Goal: Task Accomplishment & Management: Manage account settings

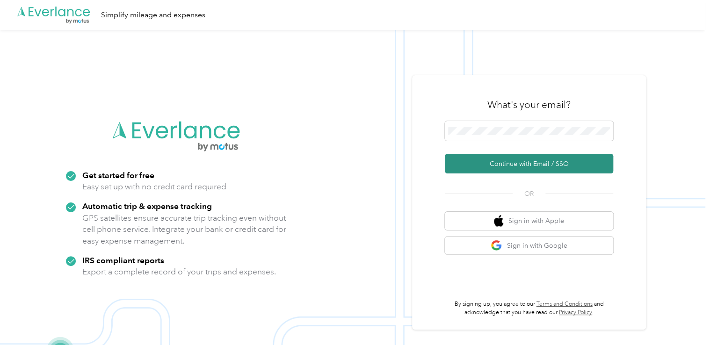
click at [514, 159] on button "Continue with Email / SSO" at bounding box center [529, 164] width 168 height 20
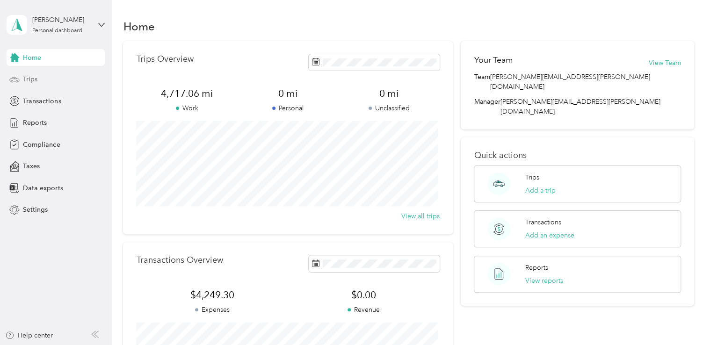
click at [35, 77] on span "Trips" at bounding box center [30, 79] width 14 height 10
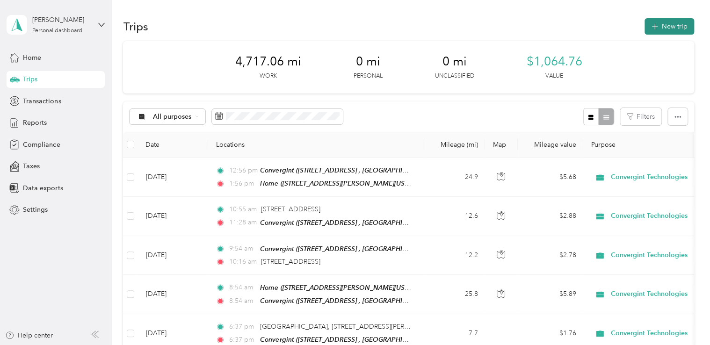
click at [661, 27] on button "New trip" at bounding box center [669, 26] width 50 height 16
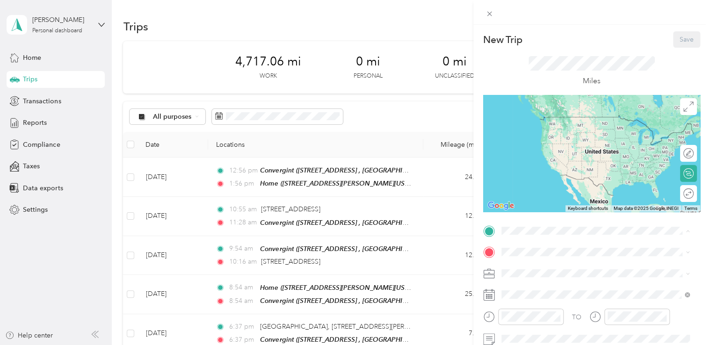
click at [537, 143] on div "Home 2740 Hills-Miller Rd, Delaware, OH, United States , 43015, Delaware, OH, U…" at bounding box center [602, 130] width 167 height 29
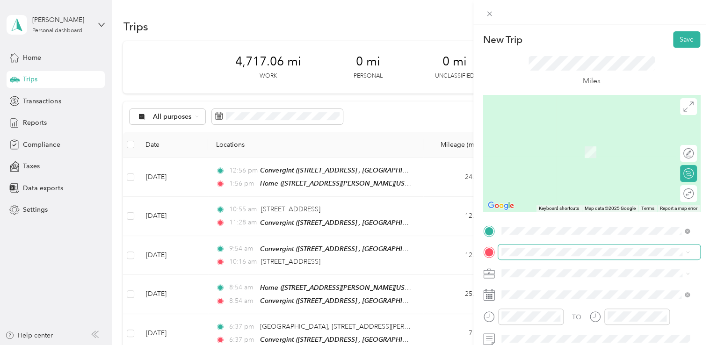
click at [513, 258] on span at bounding box center [599, 252] width 202 height 15
click at [518, 257] on span at bounding box center [599, 252] width 202 height 15
click at [541, 236] on span "921 Eastwind Dr, Westerville, OH, United States , 43081, Westerville, OH, Unite…" at bounding box center [548, 239] width 59 height 8
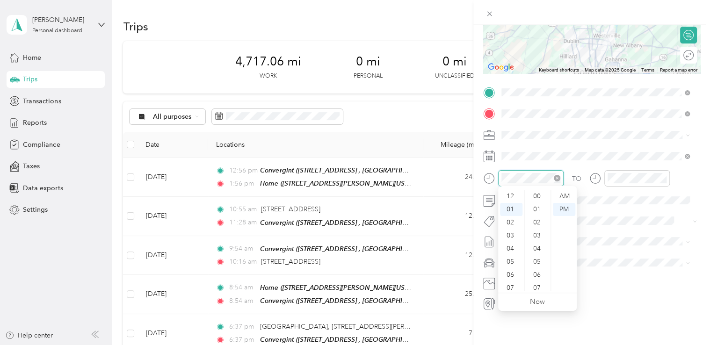
scroll to position [210, 0]
drag, startPoint x: 508, startPoint y: 289, endPoint x: 530, endPoint y: 237, distance: 57.0
click at [508, 289] on div "08" at bounding box center [511, 288] width 22 height 13
click at [567, 197] on div "AM" at bounding box center [564, 196] width 22 height 13
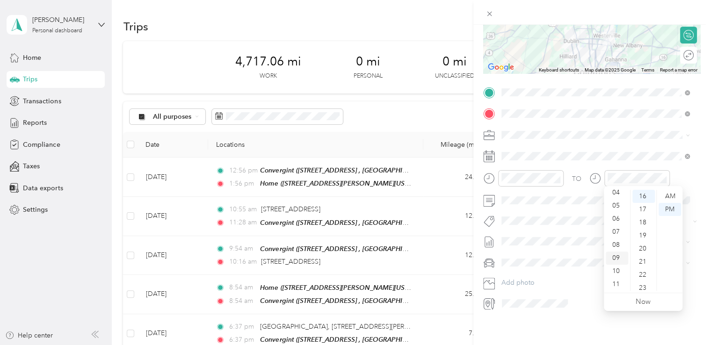
click at [614, 260] on div "09" at bounding box center [617, 258] width 22 height 13
click at [670, 199] on div "AM" at bounding box center [669, 196] width 22 height 13
click at [576, 226] on div "TO Add photo" at bounding box center [591, 198] width 217 height 226
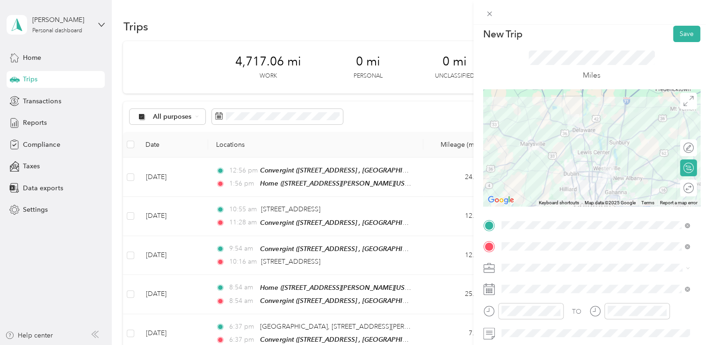
scroll to position [5, 0]
click at [681, 40] on button "Save" at bounding box center [686, 35] width 27 height 16
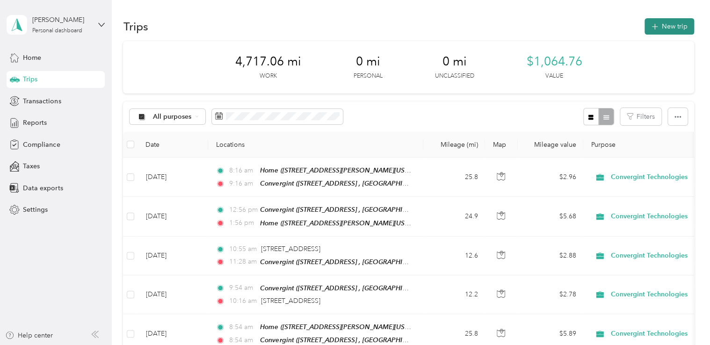
click at [668, 24] on button "New trip" at bounding box center [669, 26] width 50 height 16
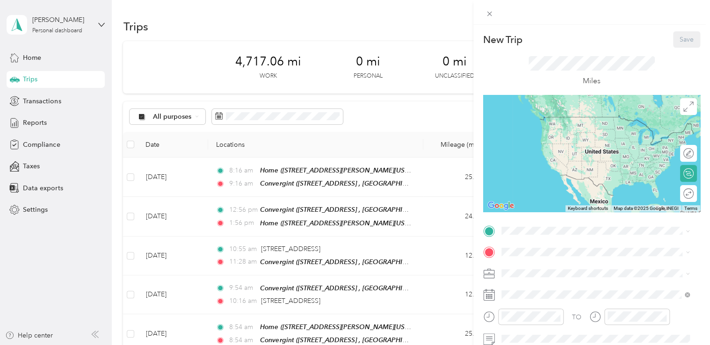
click at [524, 216] on span "921 Eastwind Dr, Westerville, OH, United States , 43081, Westerville, OH, Unite…" at bounding box center [548, 219] width 59 height 8
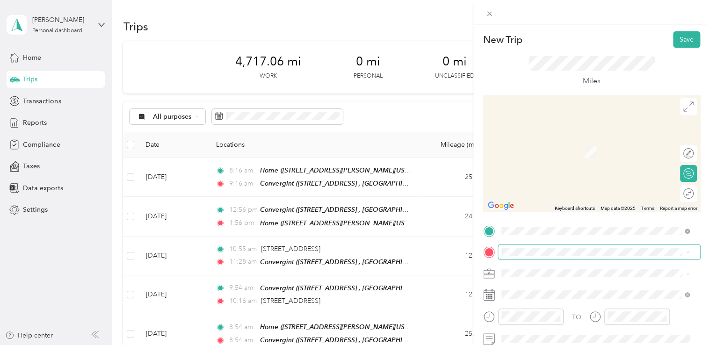
click at [520, 246] on span at bounding box center [599, 252] width 202 height 15
click at [586, 179] on span "1339 West Lane Avenue Columbus, Ohio 43221, United States" at bounding box center [566, 174] width 94 height 8
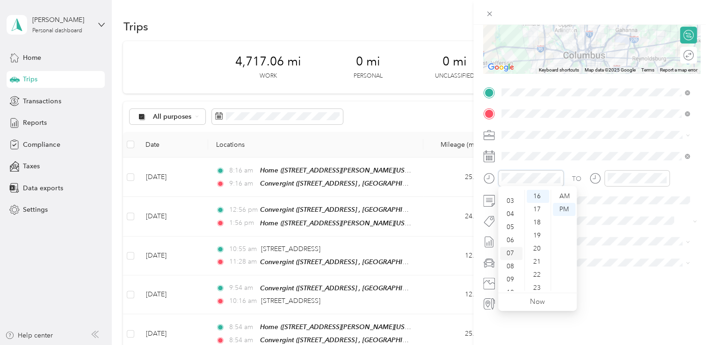
scroll to position [56, 0]
click at [513, 259] on div "09" at bounding box center [511, 258] width 22 height 13
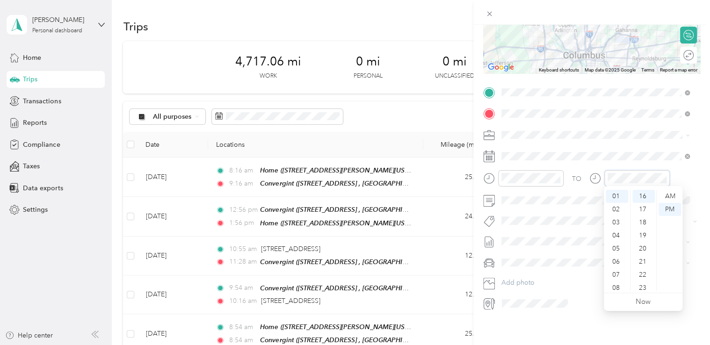
scroll to position [210, 0]
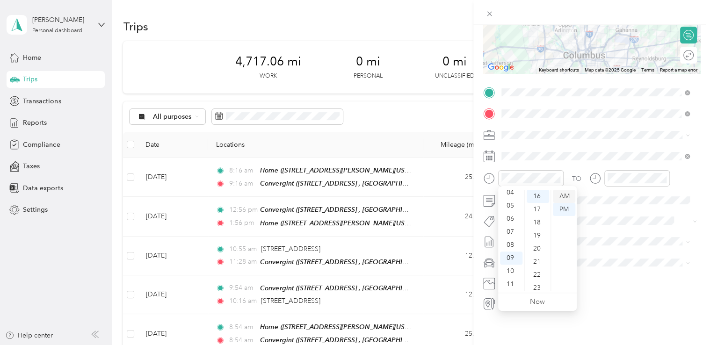
click at [563, 200] on div "AM" at bounding box center [564, 196] width 22 height 13
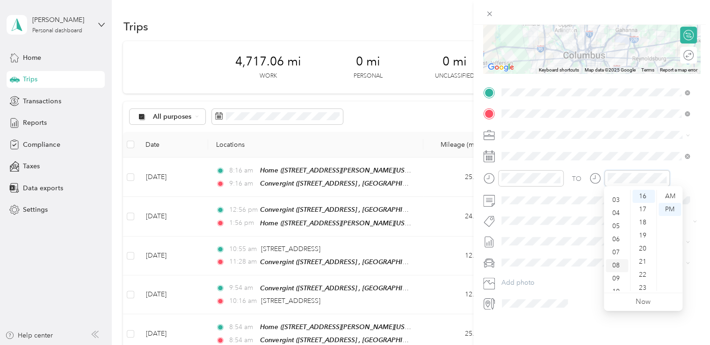
scroll to position [56, 0]
click at [617, 272] on div "10" at bounding box center [617, 271] width 22 height 13
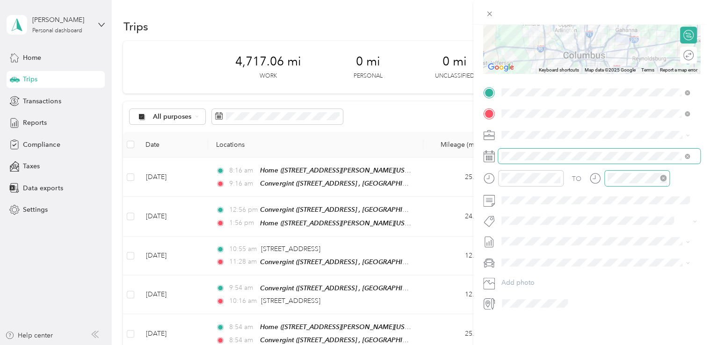
click at [634, 181] on div at bounding box center [636, 178] width 65 height 16
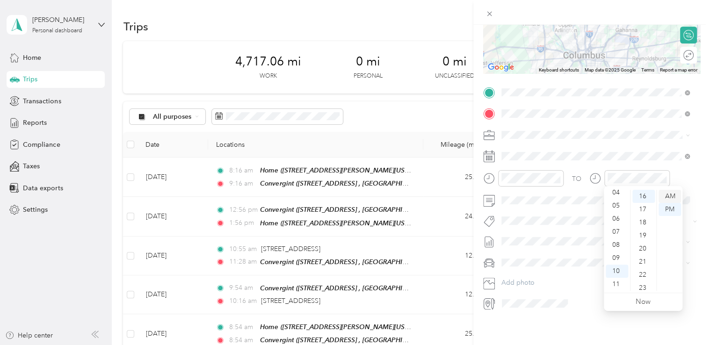
click at [666, 195] on div "AM" at bounding box center [669, 196] width 22 height 13
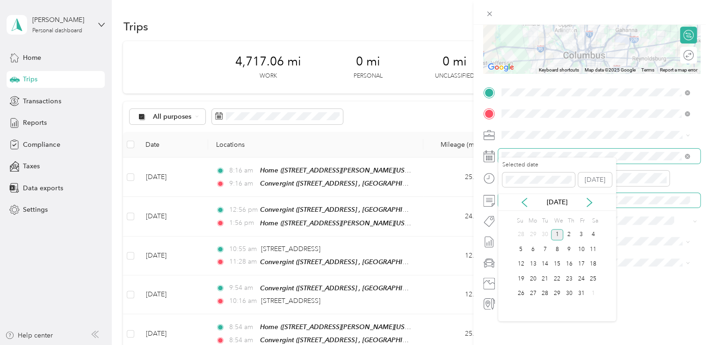
scroll to position [145, 0]
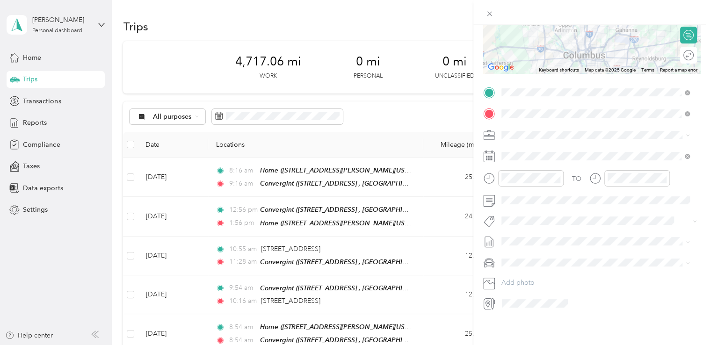
click at [661, 222] on div "TO Add photo" at bounding box center [591, 198] width 217 height 226
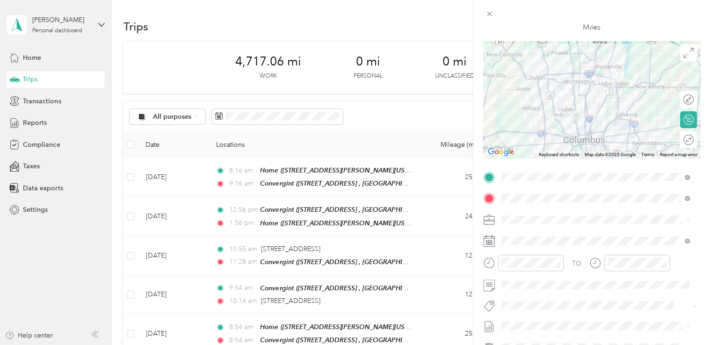
scroll to position [0, 0]
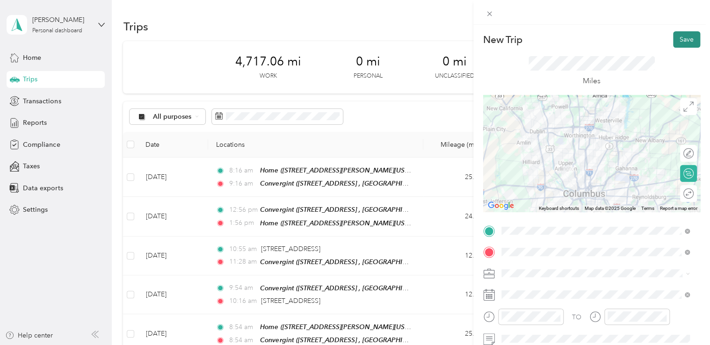
click at [679, 43] on button "Save" at bounding box center [686, 39] width 27 height 16
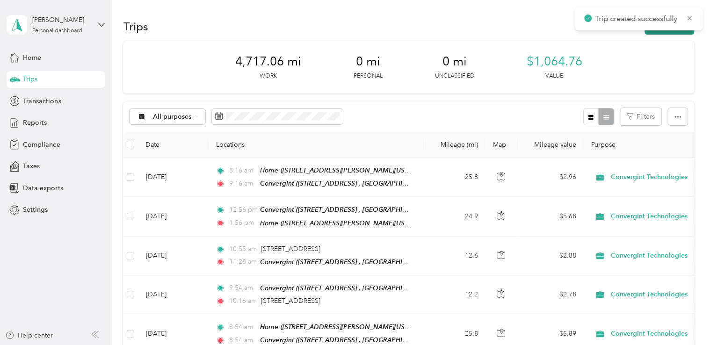
click at [661, 33] on button "New trip" at bounding box center [669, 26] width 50 height 16
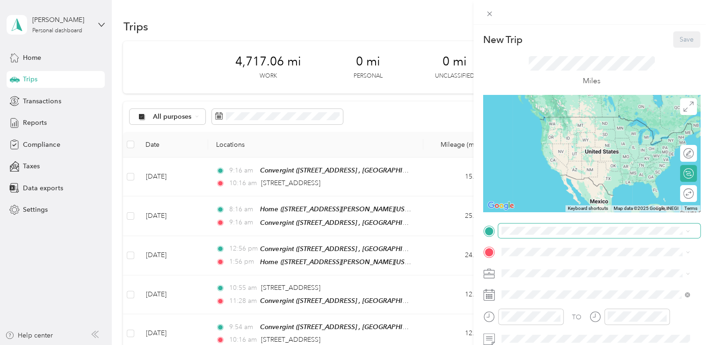
click at [525, 236] on span at bounding box center [599, 231] width 202 height 15
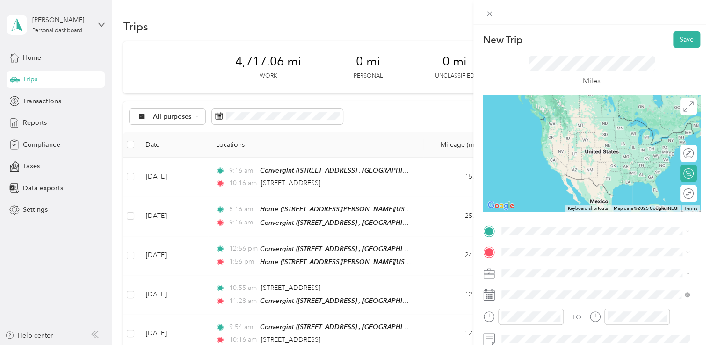
click at [546, 263] on span "1339 West Lane Avenue Columbus, Ohio 43221, United States" at bounding box center [566, 264] width 94 height 8
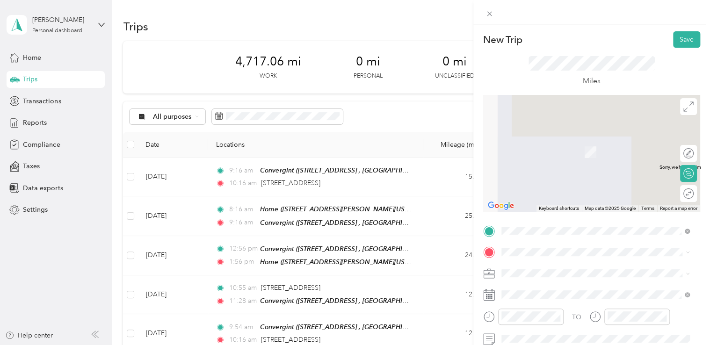
click at [547, 233] on div "Convergint 921 Eastwind Dr, Westerville, OH, United States , 43081, Westerville…" at bounding box center [548, 236] width 59 height 20
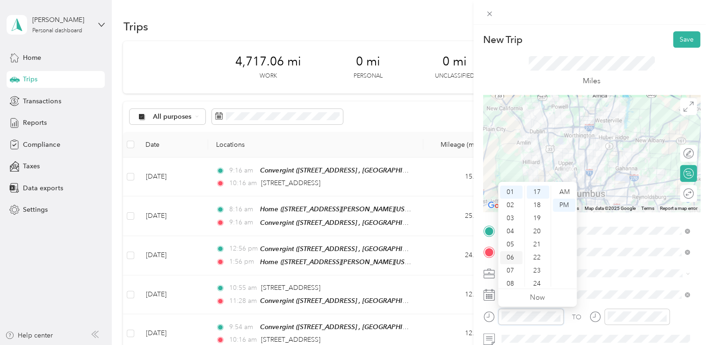
scroll to position [56, 0]
click at [514, 276] on div "11" at bounding box center [511, 280] width 22 height 13
click at [565, 195] on div "AM" at bounding box center [564, 192] width 22 height 13
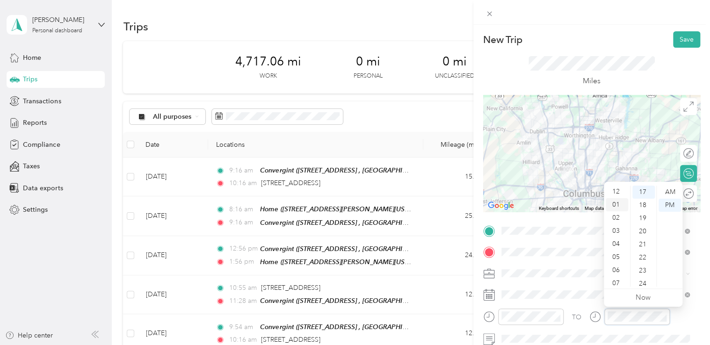
scroll to position [0, 0]
click at [621, 194] on div "12" at bounding box center [617, 192] width 22 height 13
click at [610, 332] on span at bounding box center [599, 339] width 202 height 15
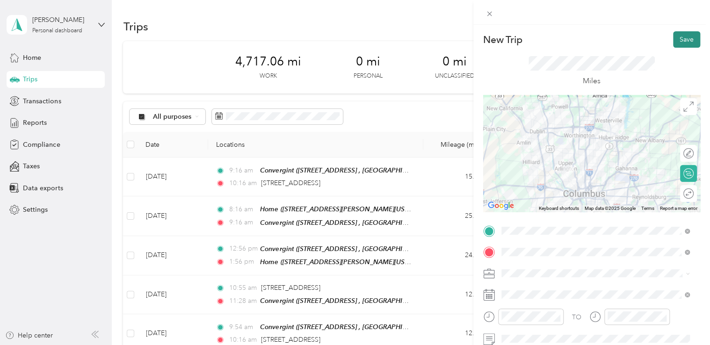
click at [679, 35] on button "Save" at bounding box center [686, 39] width 27 height 16
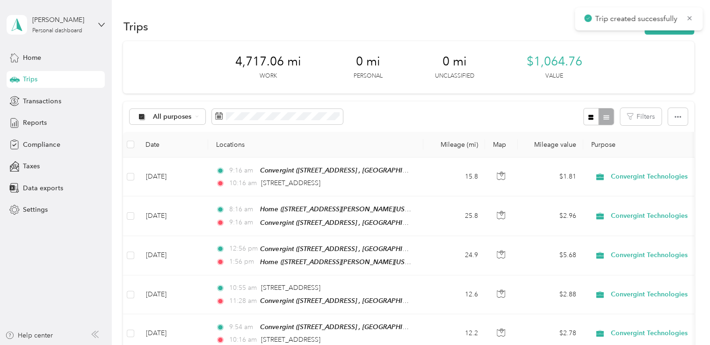
click at [668, 35] on div "Trips New trip" at bounding box center [408, 26] width 571 height 20
click at [668, 34] on button "New trip" at bounding box center [669, 26] width 50 height 16
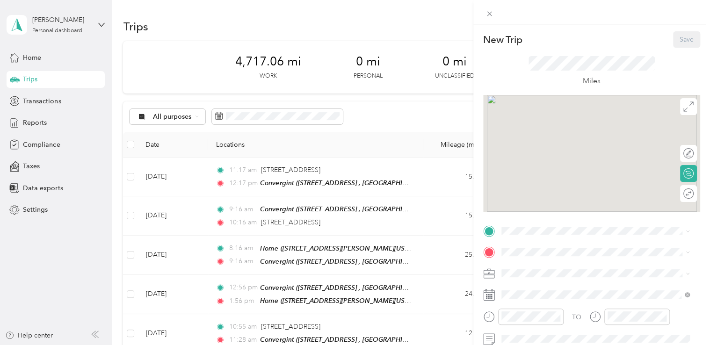
click at [535, 210] on strong "Convergint" at bounding box center [536, 208] width 34 height 8
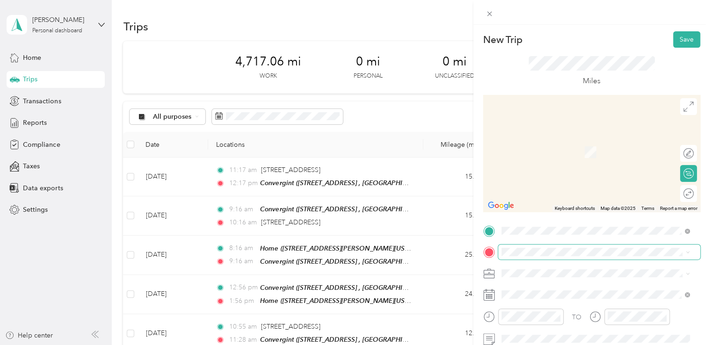
click at [526, 246] on span at bounding box center [599, 252] width 202 height 15
click at [529, 159] on span "2740 Hills-Miller Rd, Delaware, OH, United States , 43015, Delaware, OH, United…" at bounding box center [591, 157] width 145 height 18
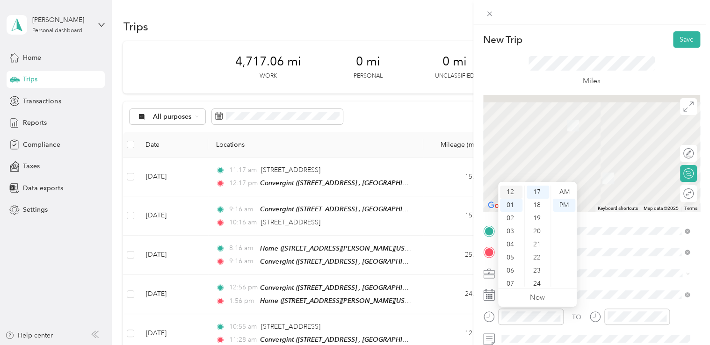
click at [507, 190] on div "12" at bounding box center [511, 192] width 22 height 13
click at [636, 281] on div "TO Add photo" at bounding box center [591, 337] width 217 height 226
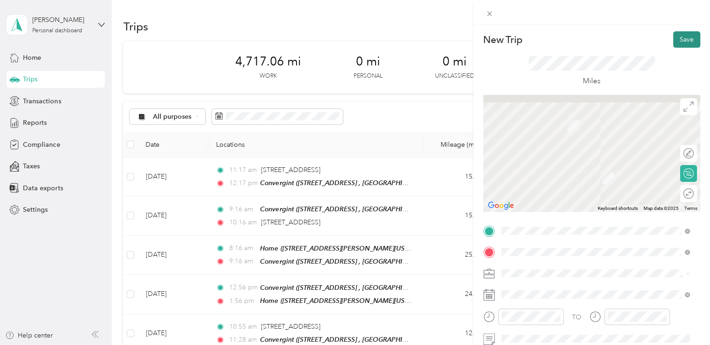
click at [673, 33] on button "Save" at bounding box center [686, 39] width 27 height 16
